Goal: Information Seeking & Learning: Learn about a topic

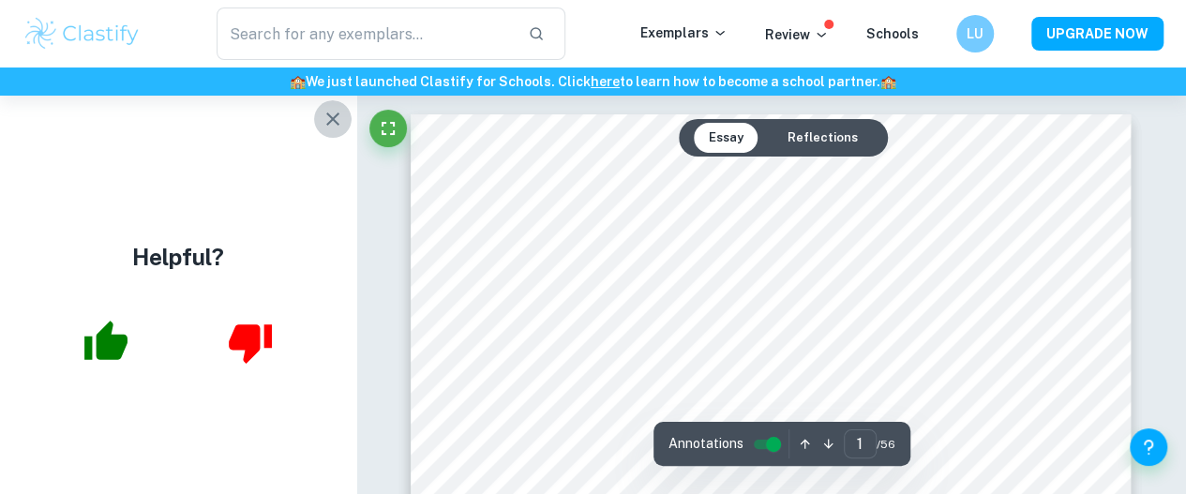
click at [317, 112] on button "button" at bounding box center [332, 118] width 37 height 37
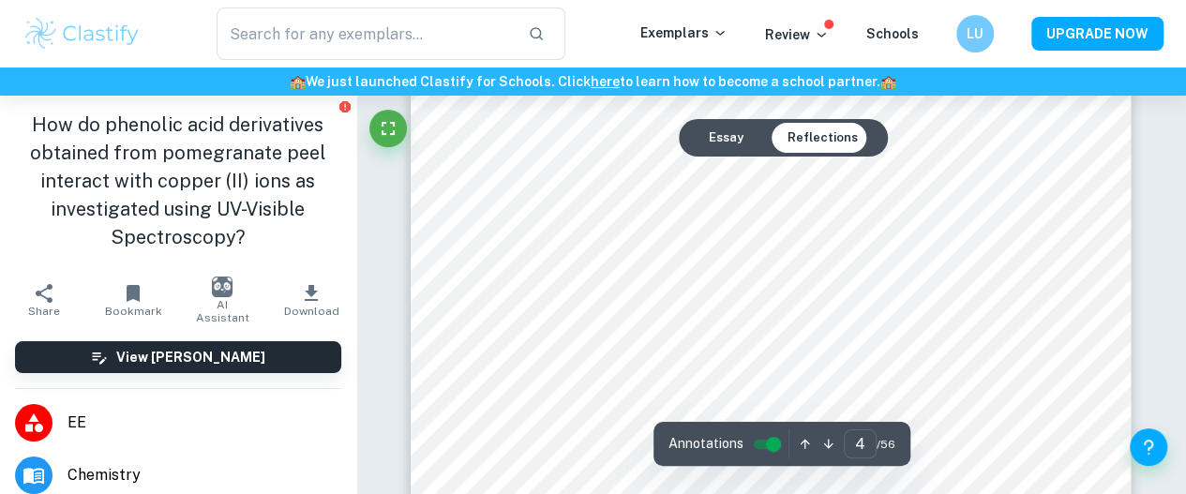
scroll to position [3675, 0]
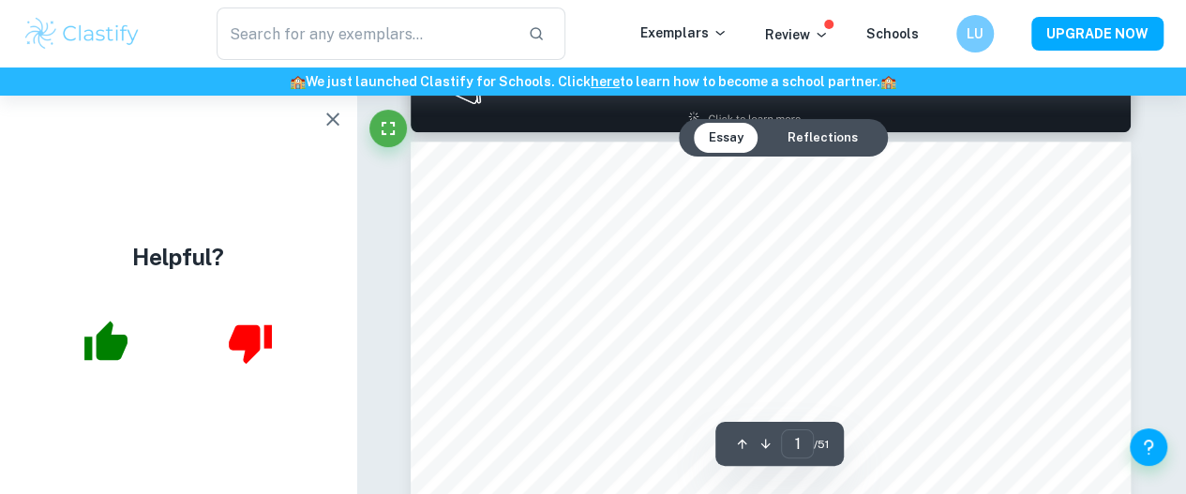
type input "2"
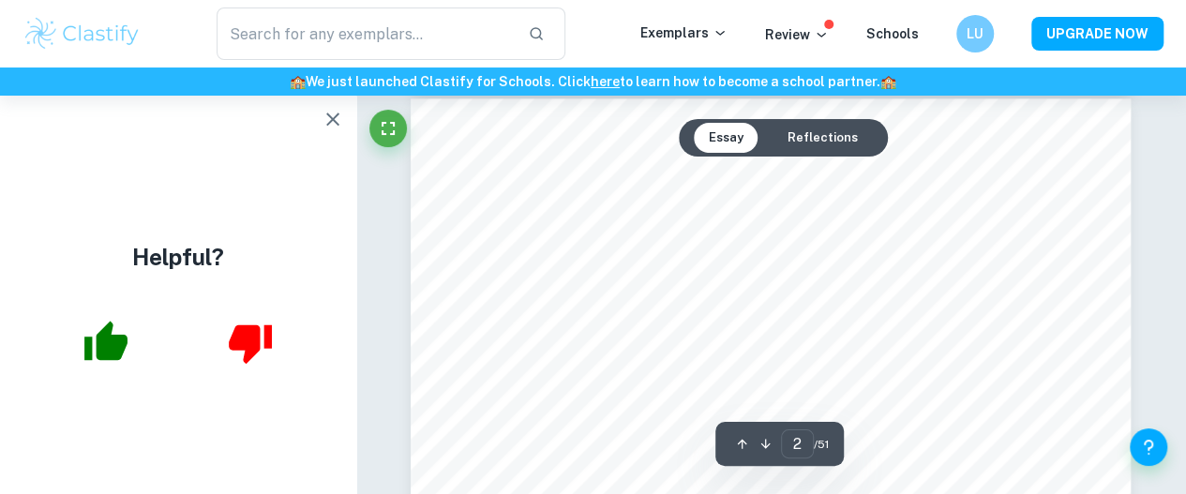
scroll to position [1159, 0]
